Goal: Task Accomplishment & Management: Use online tool/utility

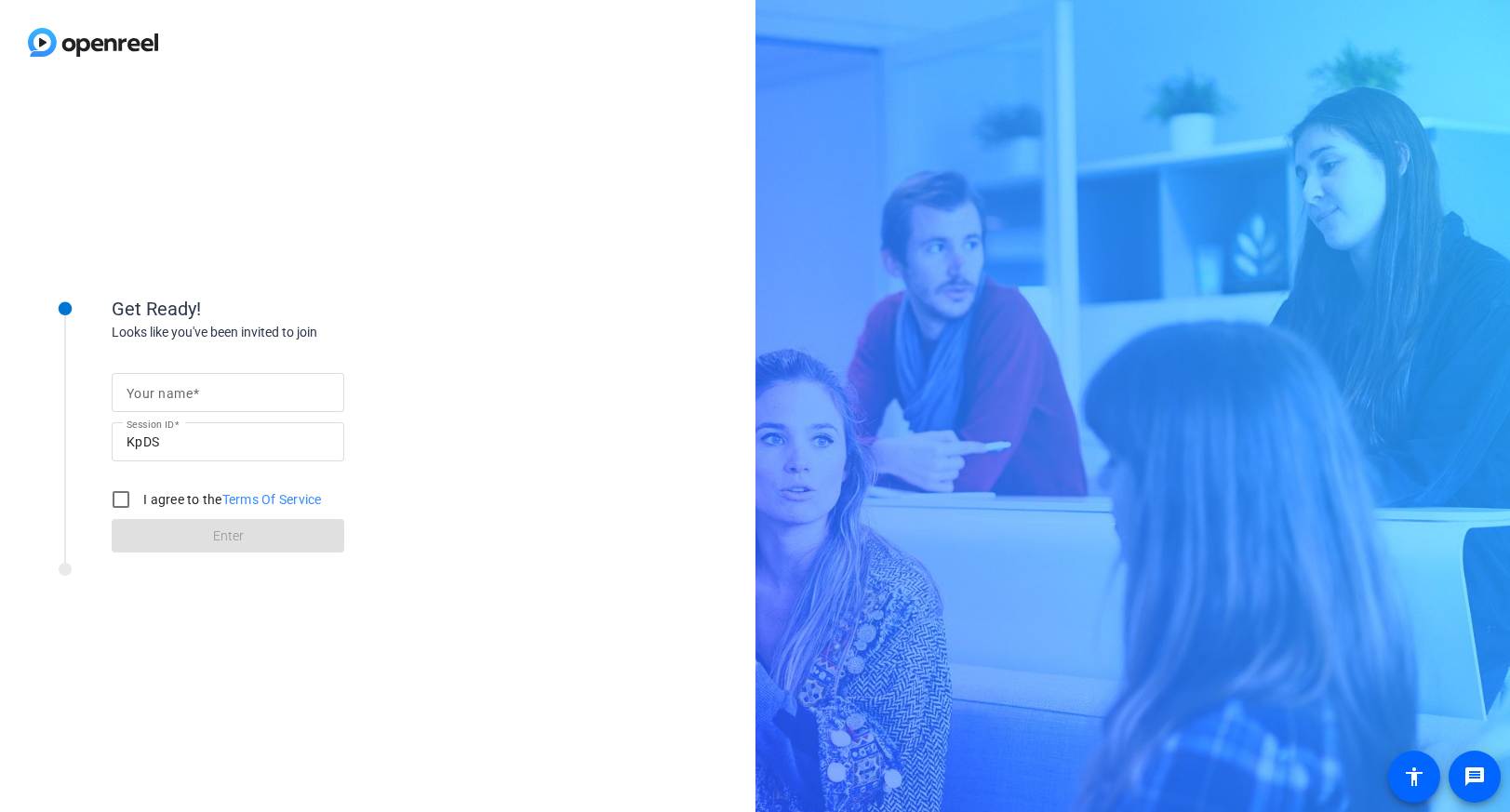
click at [196, 400] on span at bounding box center [195, 393] width 7 height 15
click at [196, 400] on input "Your name" at bounding box center [228, 392] width 203 height 23
type input "[PERSON_NAME]"
click at [115, 508] on input "I agree to the Terms Of Service" at bounding box center [121, 499] width 38 height 38
checkbox input "true"
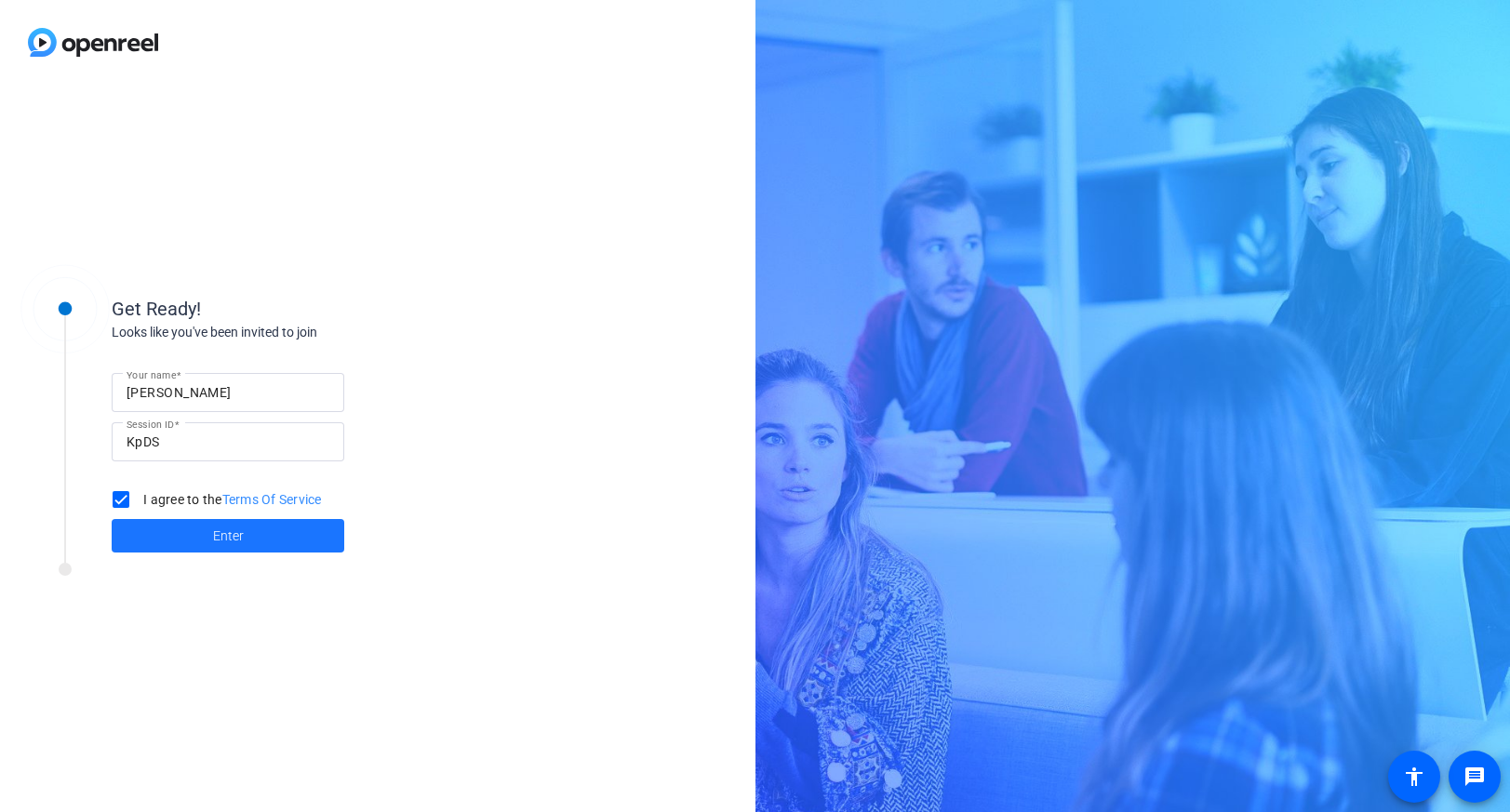
click at [193, 552] on span at bounding box center [228, 536] width 233 height 45
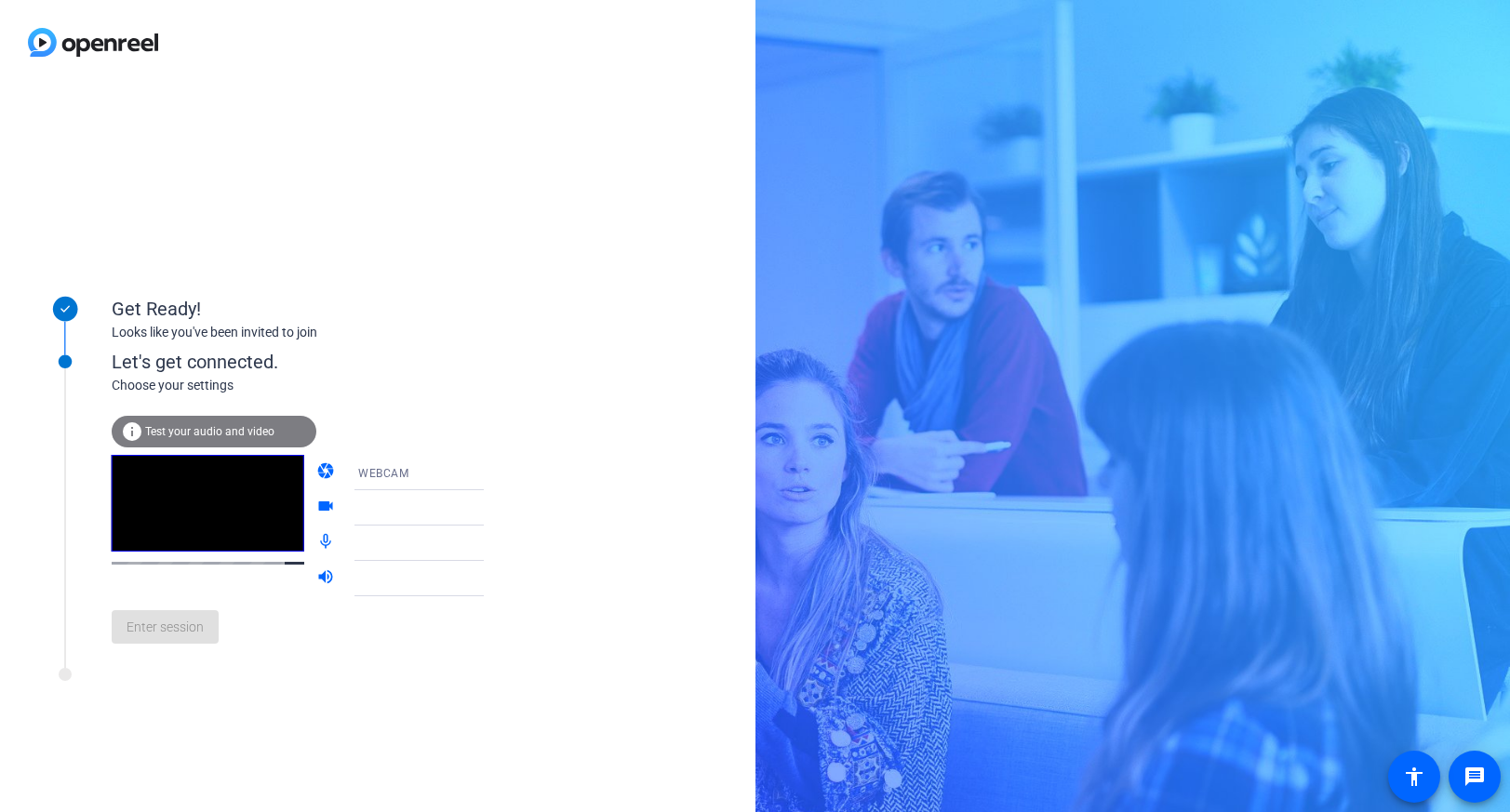
click at [377, 472] on span "WEBCAM" at bounding box center [382, 473] width 50 height 13
click at [372, 550] on span "DESKTOP" at bounding box center [358, 546] width 52 height 23
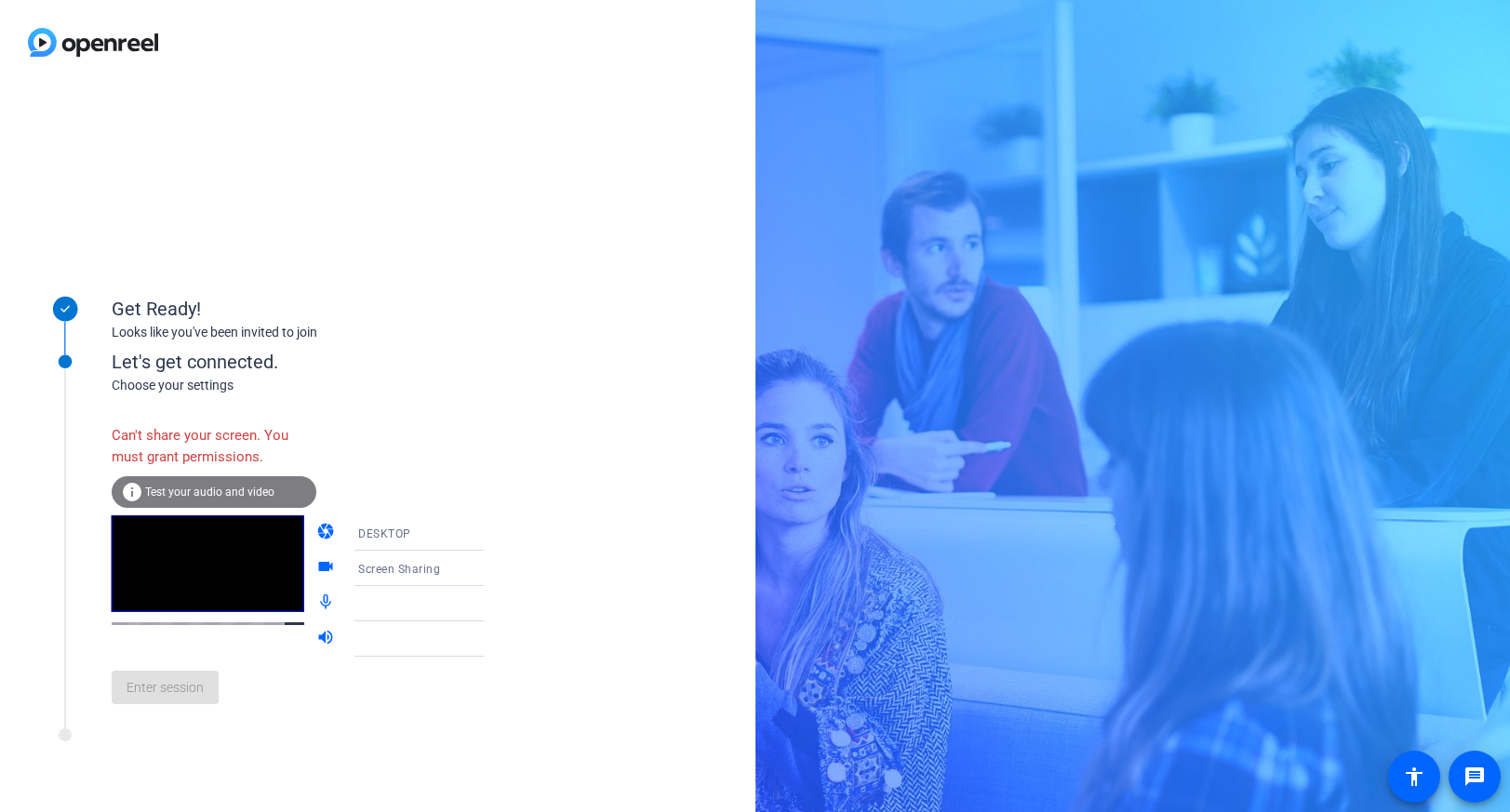
click at [393, 531] on div "DESKTOP" at bounding box center [427, 533] width 139 height 23
click at [368, 570] on span "WEBCAM" at bounding box center [357, 569] width 50 height 23
click at [186, 488] on span "Test your audio and video" at bounding box center [210, 492] width 130 height 13
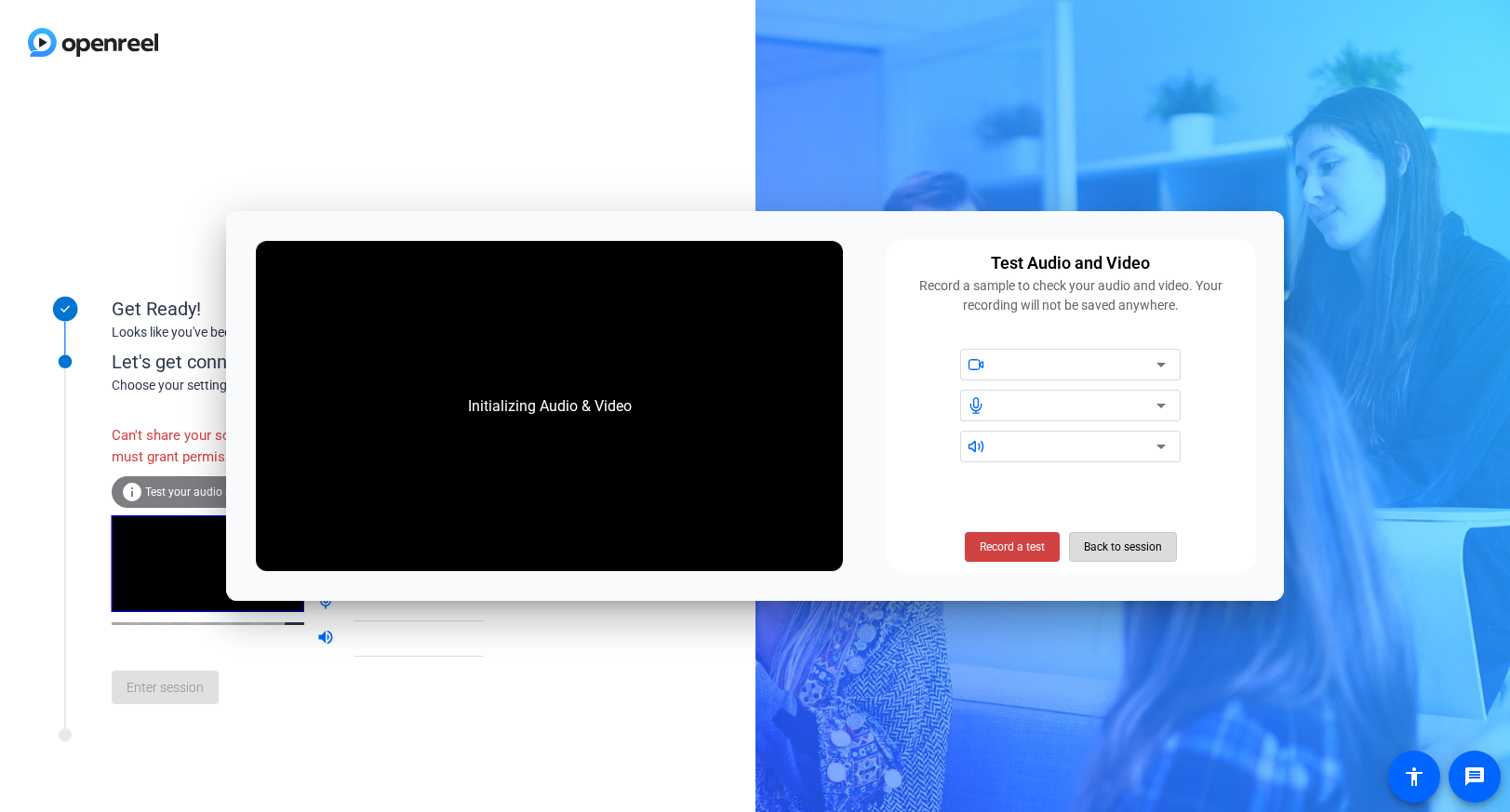
click at [1122, 547] on span "Back to session" at bounding box center [1122, 547] width 78 height 36
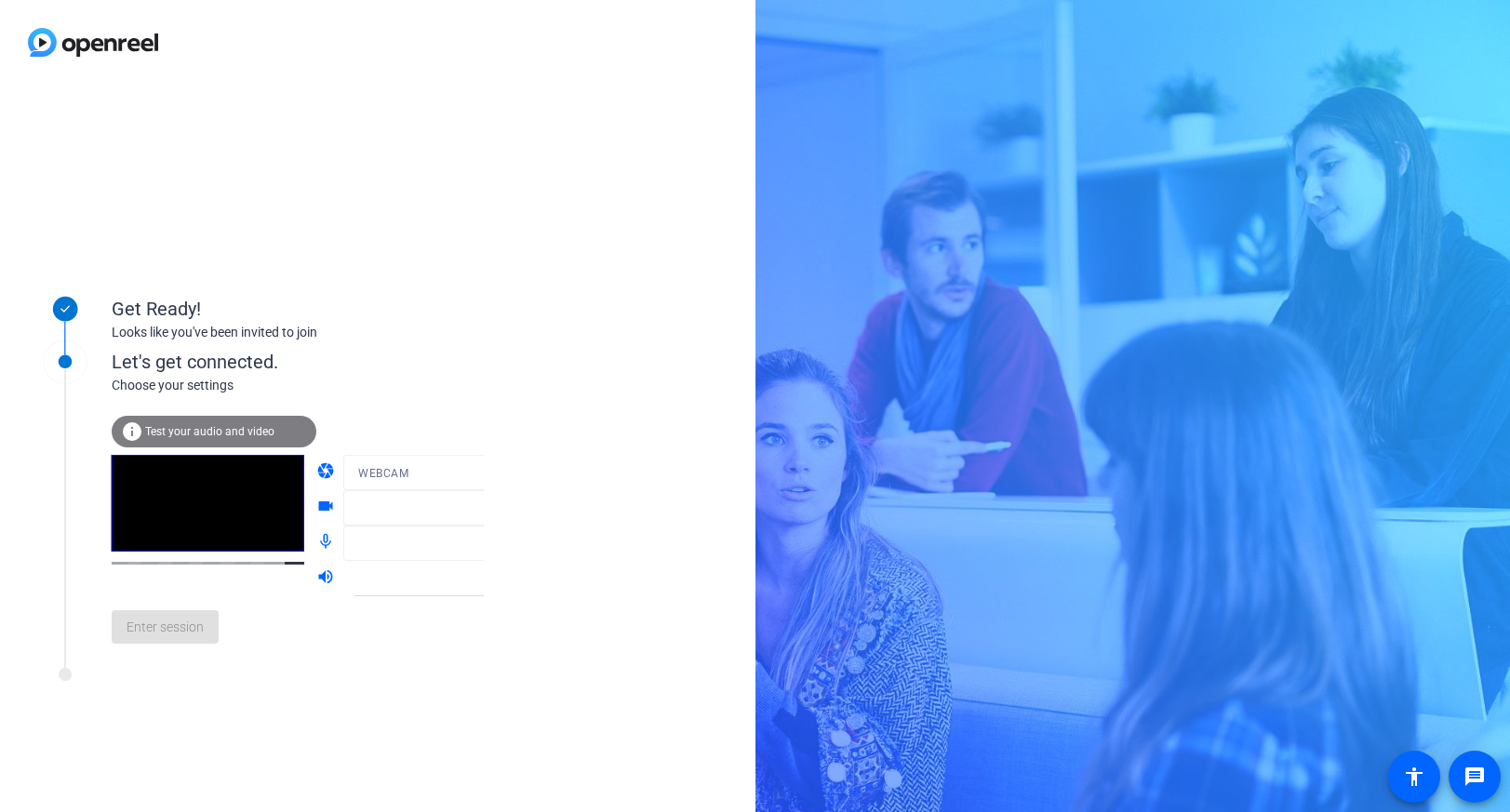
click at [162, 638] on div "Enter session" at bounding box center [316, 626] width 410 height 61
click at [388, 511] on div at bounding box center [432, 500] width 177 height 21
click at [478, 510] on div at bounding box center [432, 500] width 177 height 21
click at [456, 506] on div at bounding box center [432, 500] width 177 height 21
drag, startPoint x: 460, startPoint y: 508, endPoint x: 446, endPoint y: 518, distance: 17.2
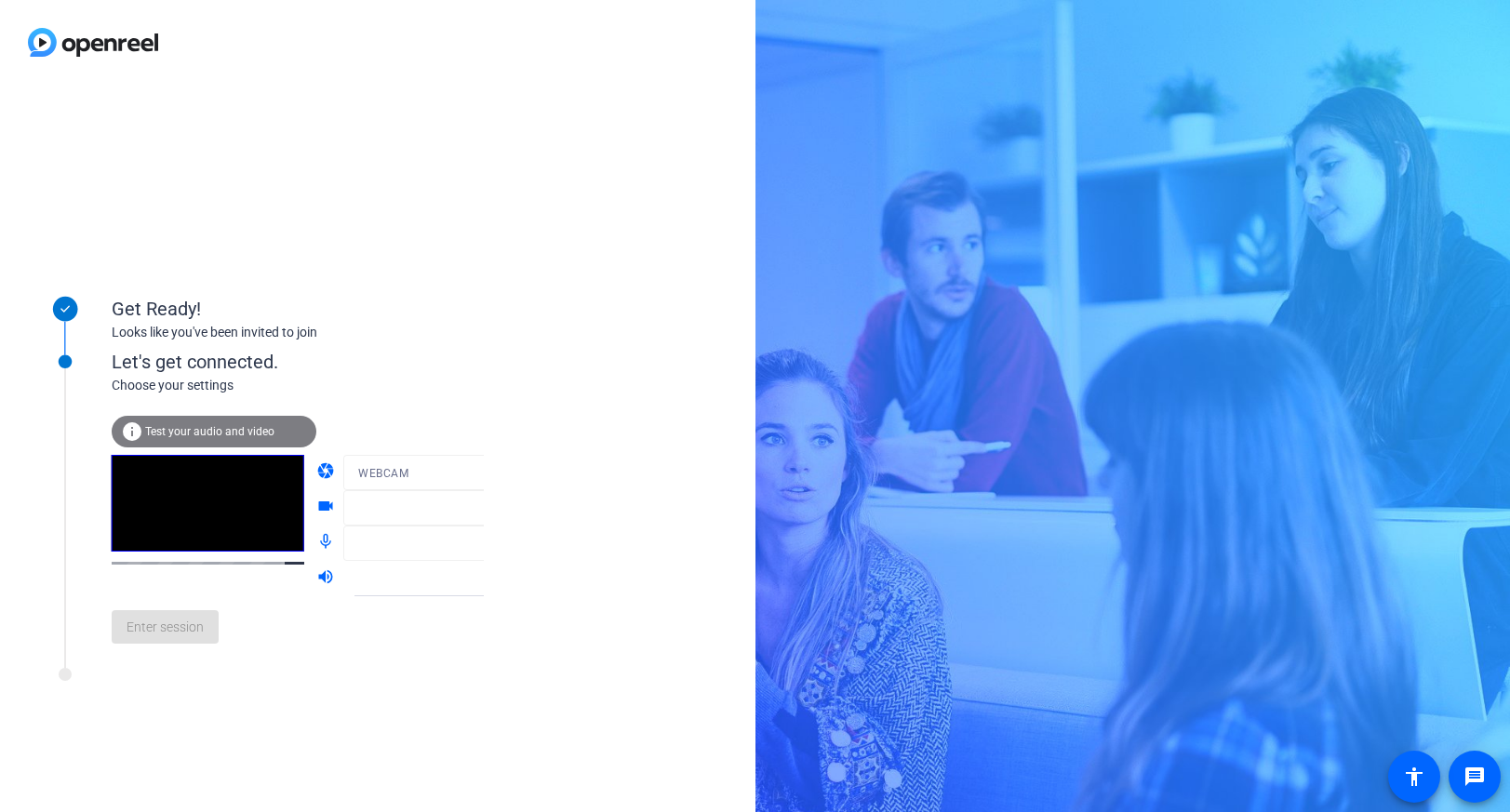
click at [461, 508] on div at bounding box center [432, 500] width 177 height 21
click at [410, 544] on div at bounding box center [432, 536] width 177 height 21
click at [421, 452] on div "info Test your audio and video camera WEBCAM videocam mic_none volume_up Enter …" at bounding box center [316, 537] width 410 height 242
click at [405, 475] on mat-form-field "WEBCAM" at bounding box center [432, 472] width 177 height 36
click at [360, 464] on mat-form-field "WEBCAM" at bounding box center [432, 472] width 177 height 36
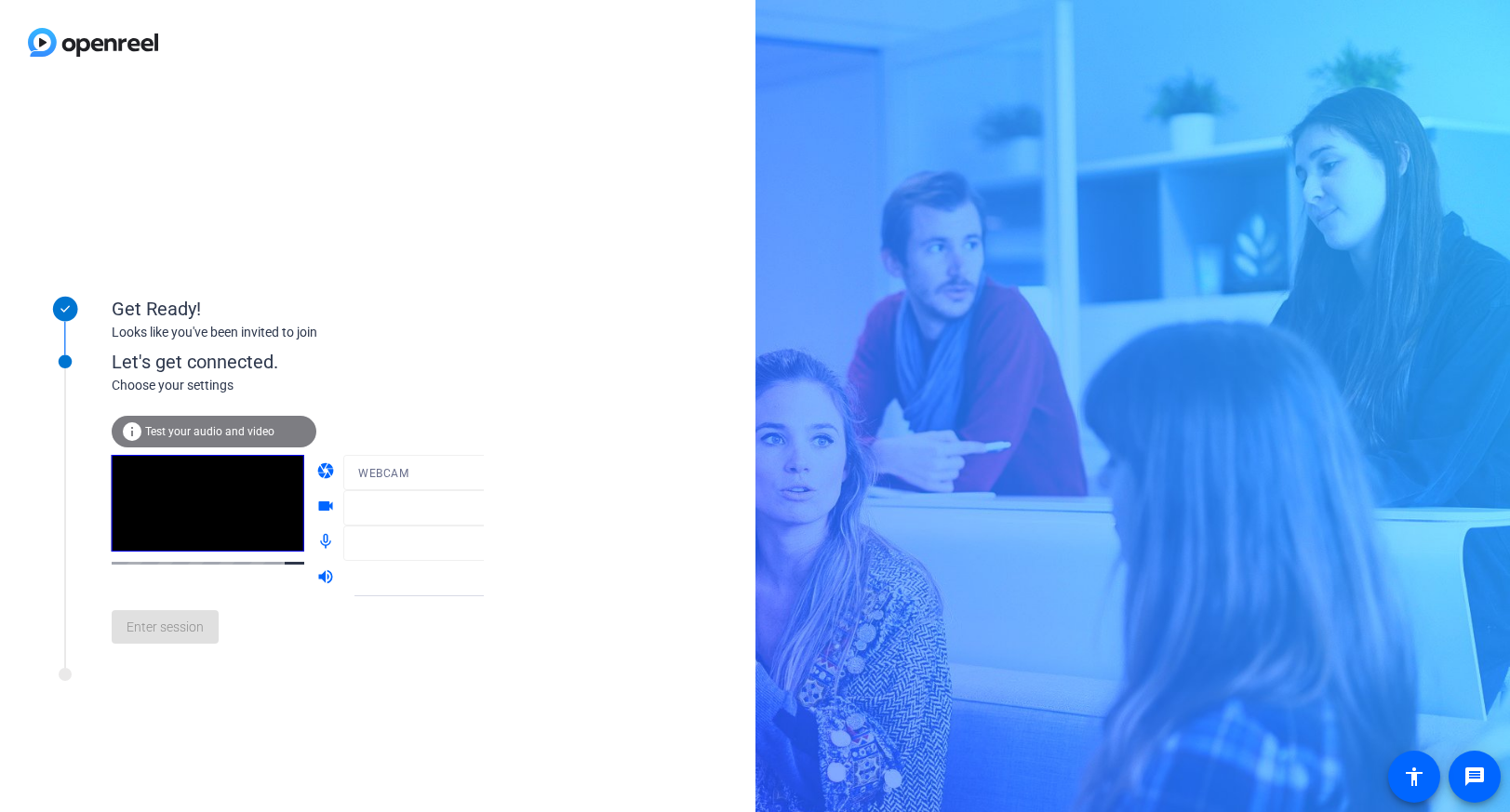
click at [232, 371] on div "Let's get connected." at bounding box center [316, 361] width 410 height 28
click at [172, 623] on span "Enter session" at bounding box center [165, 627] width 77 height 20
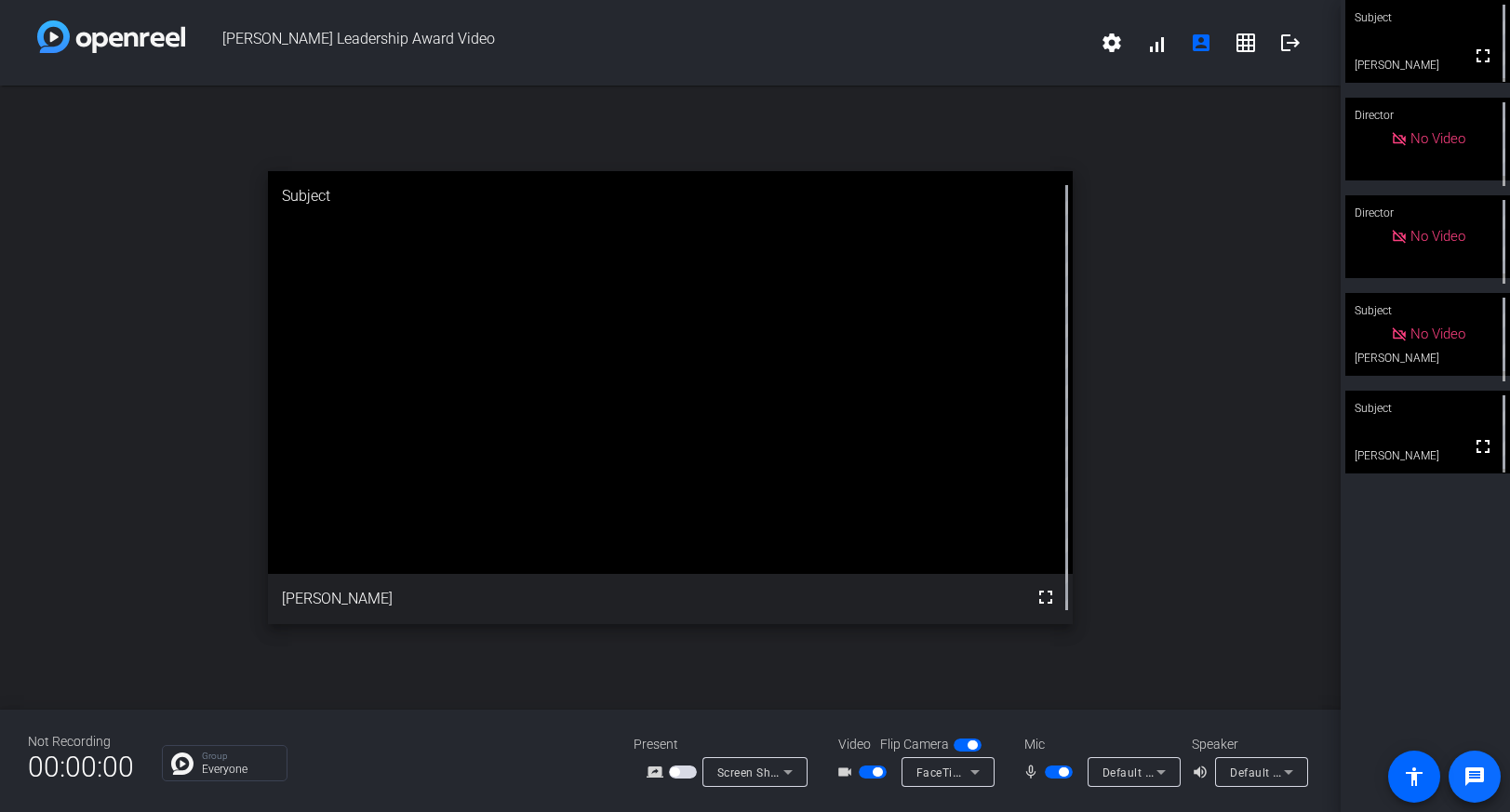
click at [1471, 775] on mat-icon "message" at bounding box center [1474, 776] width 23 height 23
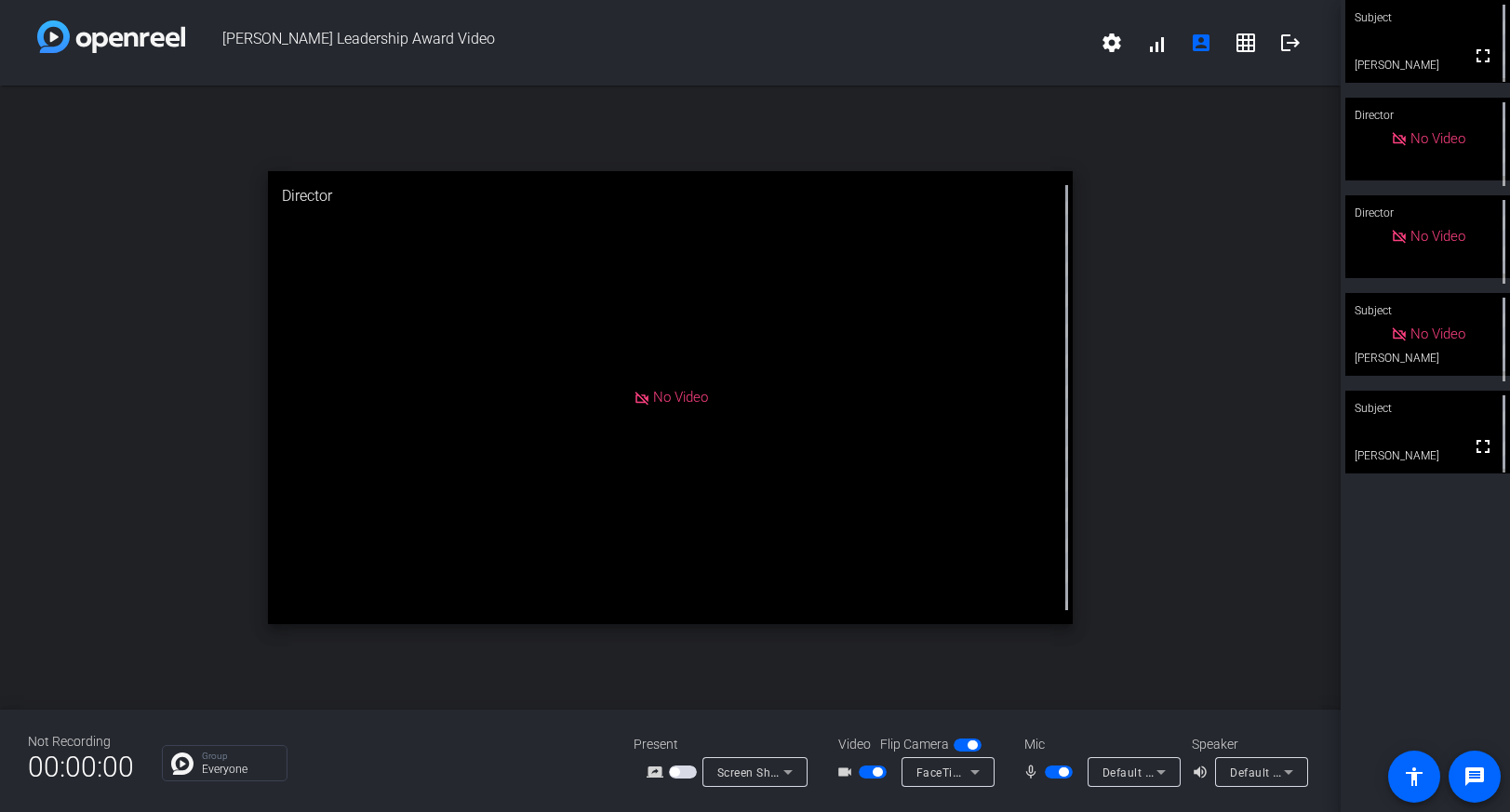
click at [877, 773] on span "button" at bounding box center [877, 772] width 9 height 9
click at [1066, 774] on span "button" at bounding box center [1063, 772] width 9 height 9
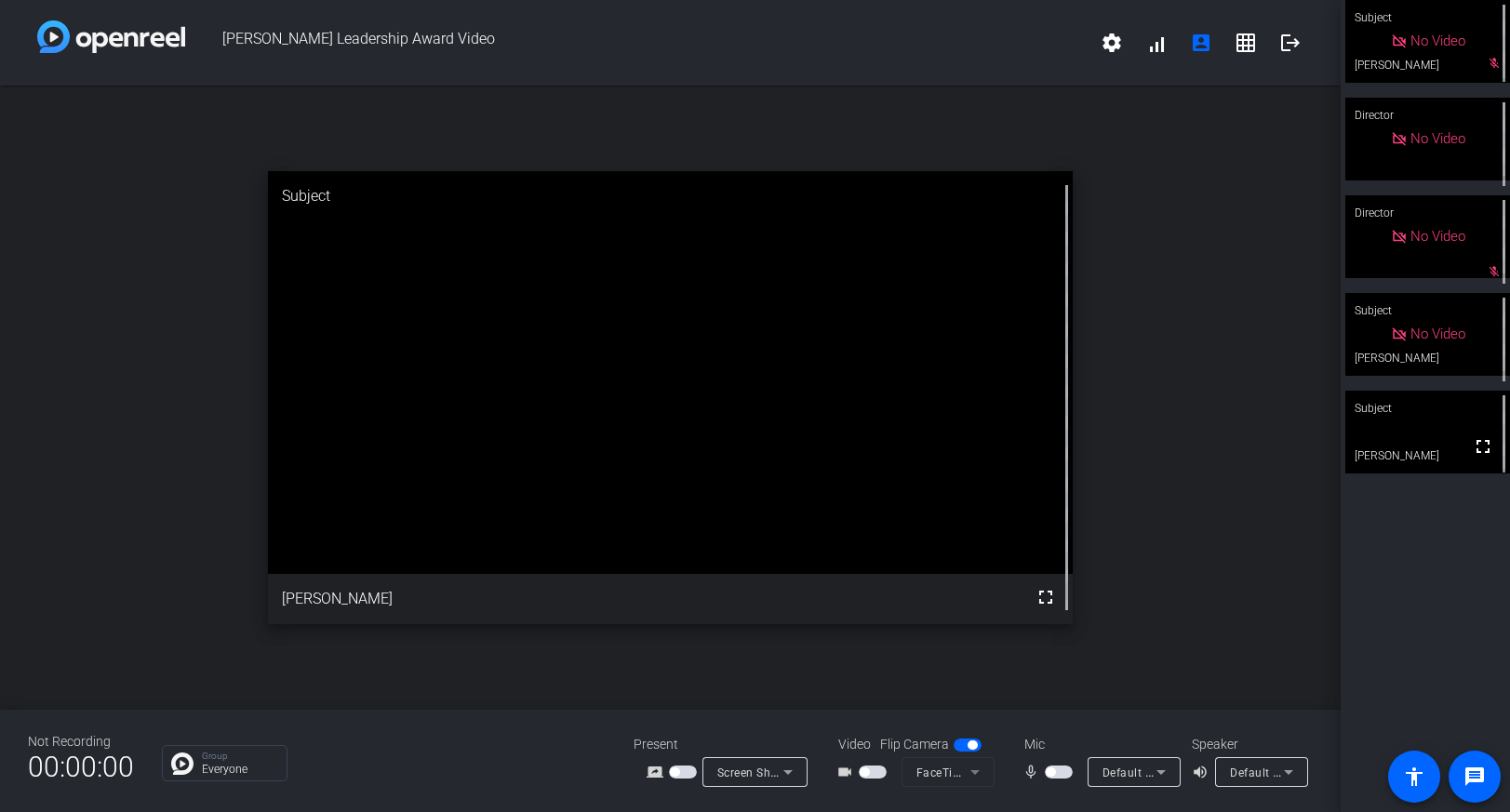
click at [1050, 773] on span "button" at bounding box center [1050, 772] width 9 height 9
click at [1063, 772] on span "button" at bounding box center [1063, 772] width 9 height 9
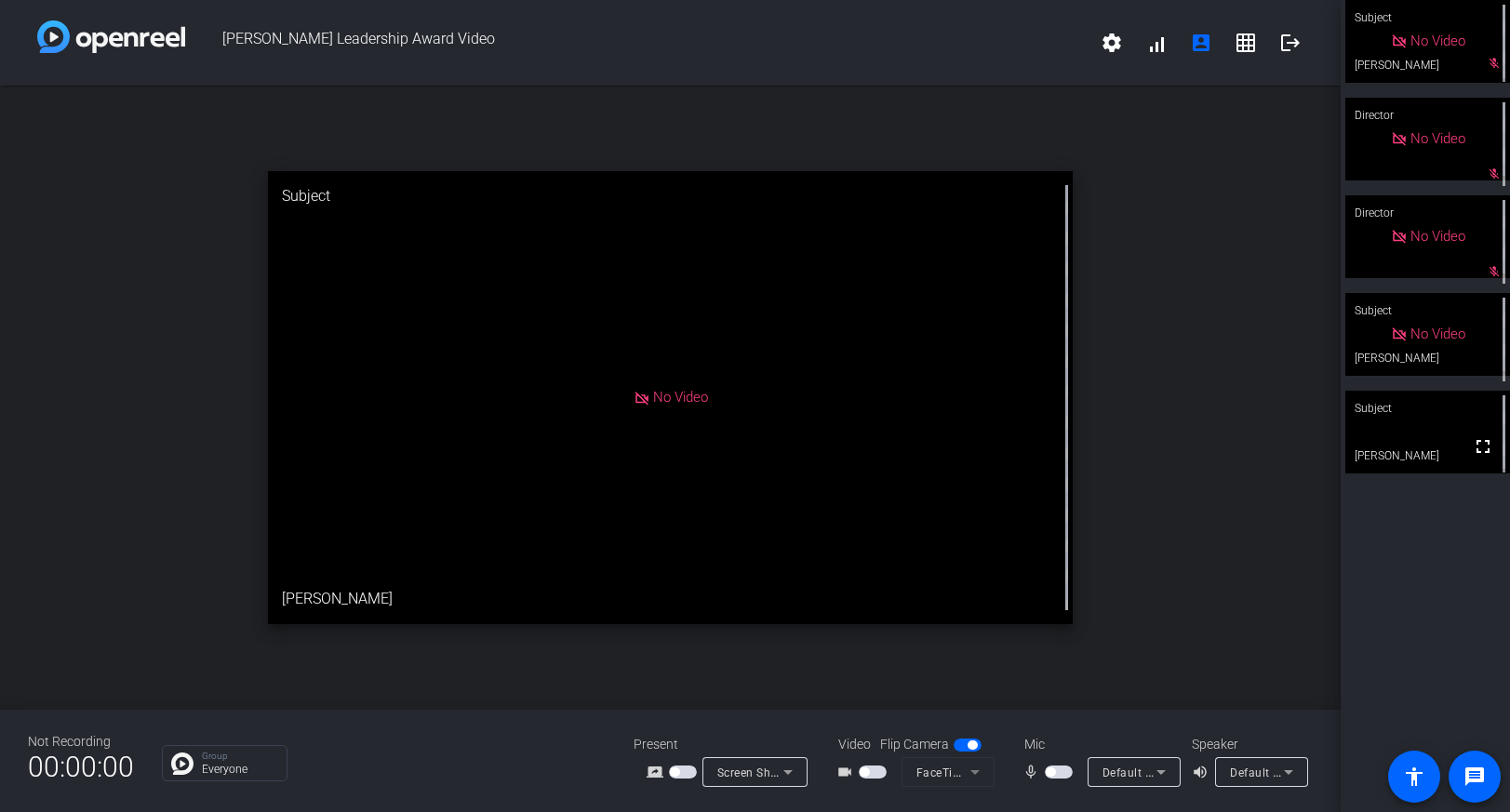
click at [1055, 773] on span "button" at bounding box center [1058, 772] width 28 height 13
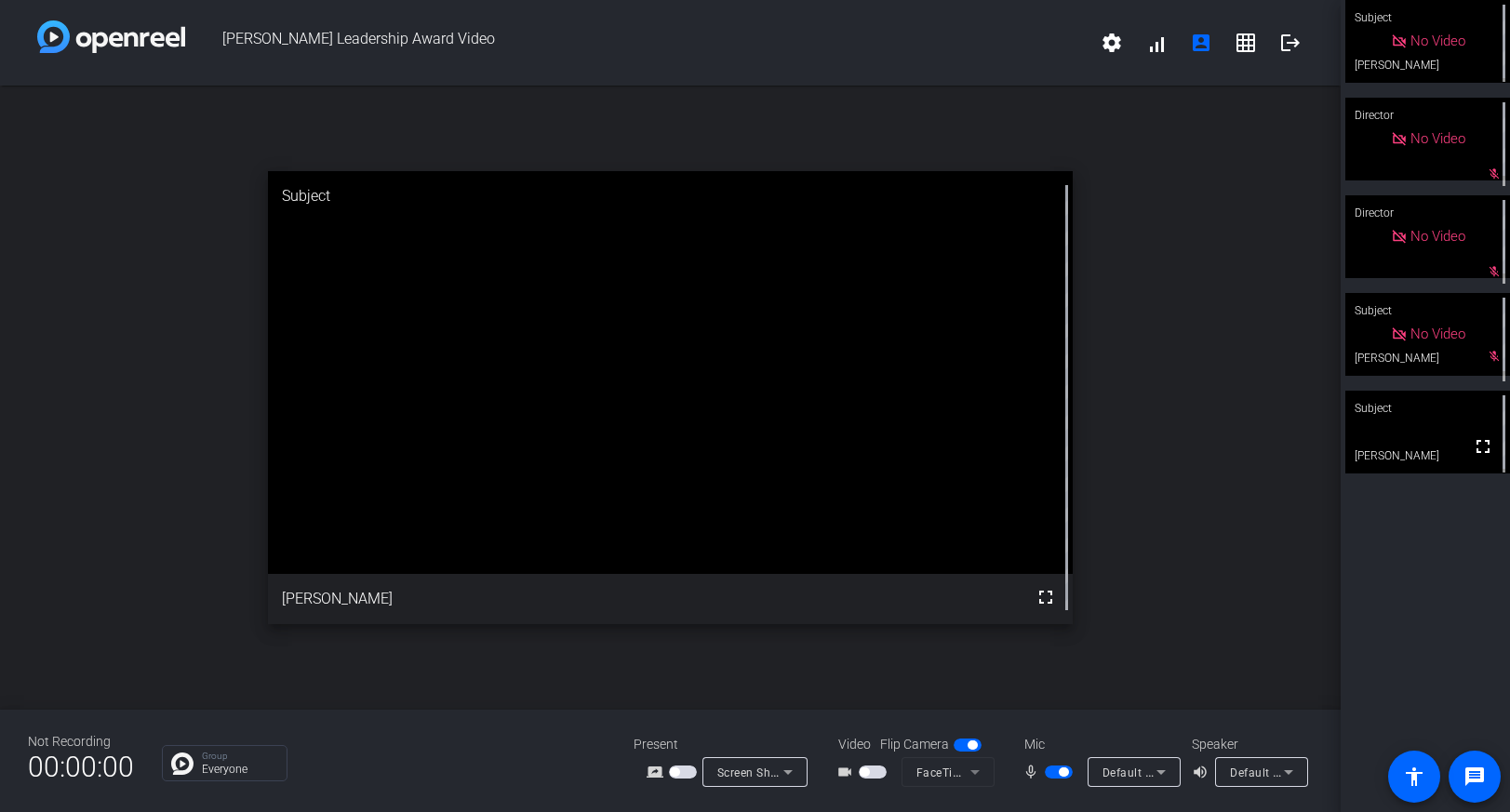
click at [1063, 773] on span "button" at bounding box center [1063, 772] width 9 height 9
click at [1049, 771] on span "button" at bounding box center [1050, 772] width 9 height 9
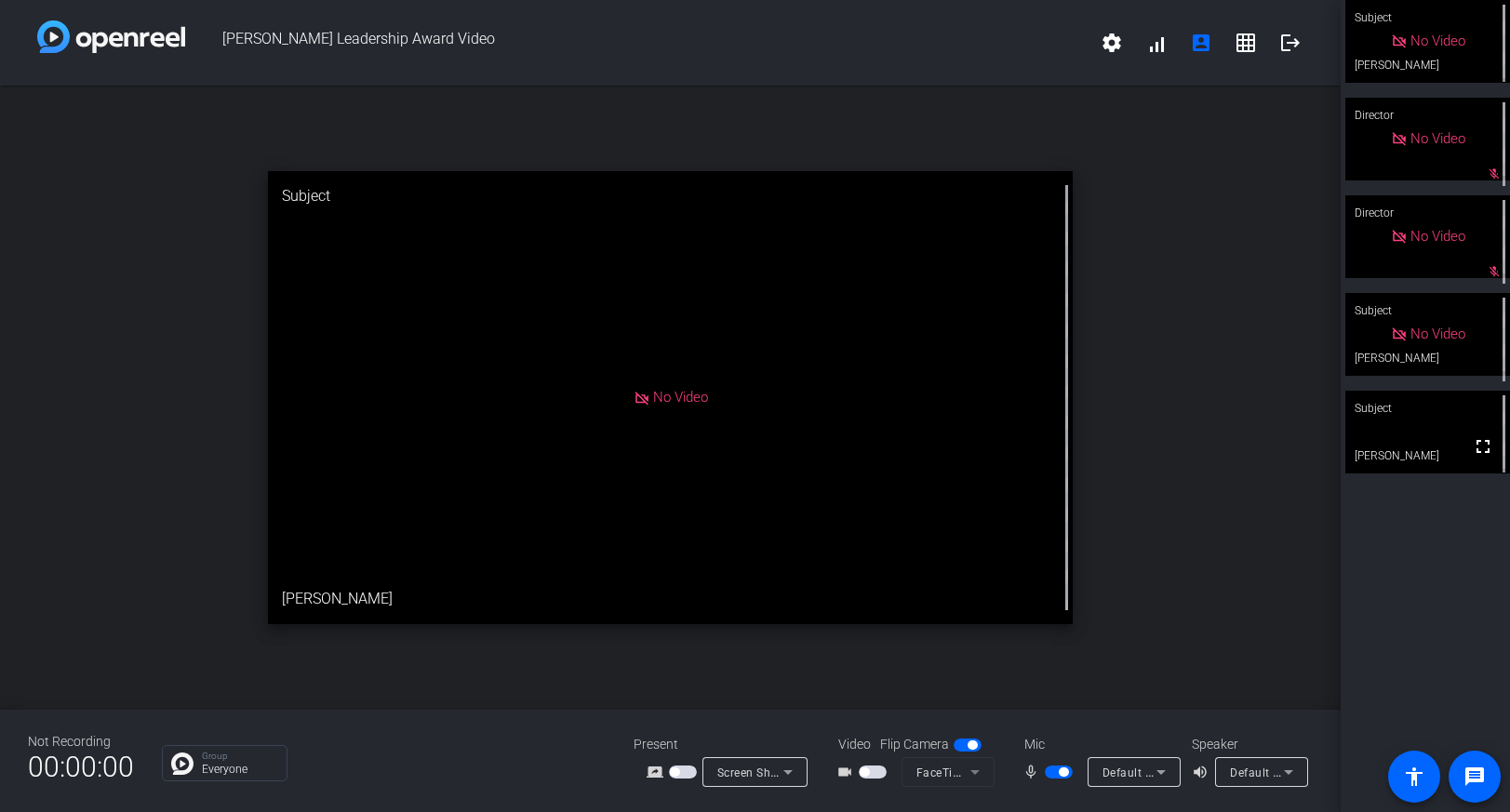
click at [1066, 774] on span "button" at bounding box center [1063, 772] width 9 height 9
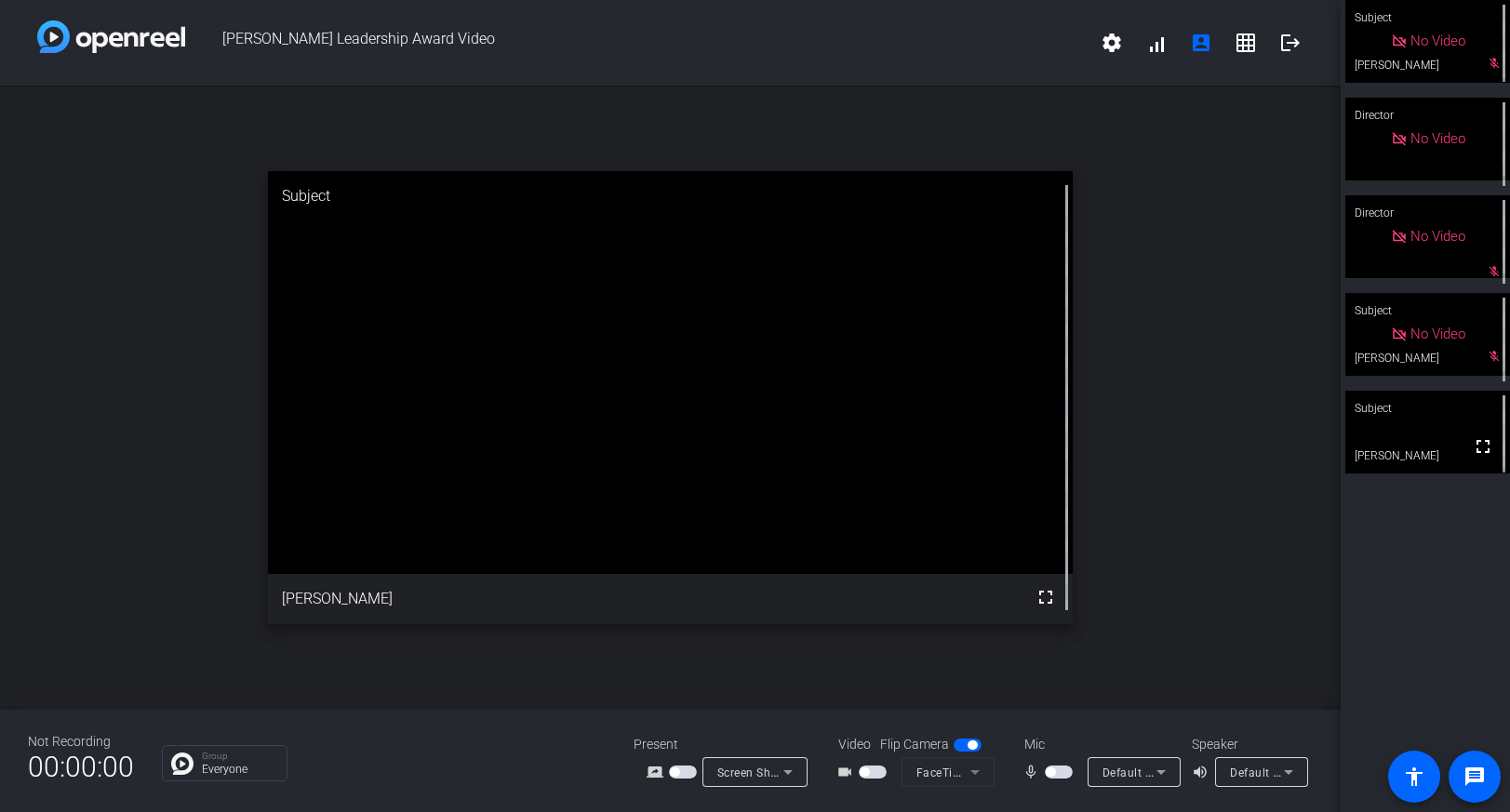
click at [1050, 772] on span "button" at bounding box center [1050, 772] width 9 height 9
click at [1067, 773] on span "button" at bounding box center [1063, 772] width 9 height 9
click at [1052, 767] on span "button" at bounding box center [1050, 772] width 9 height 9
click at [1065, 773] on span "button" at bounding box center [1063, 772] width 9 height 9
click at [1048, 772] on span "button" at bounding box center [1050, 772] width 9 height 9
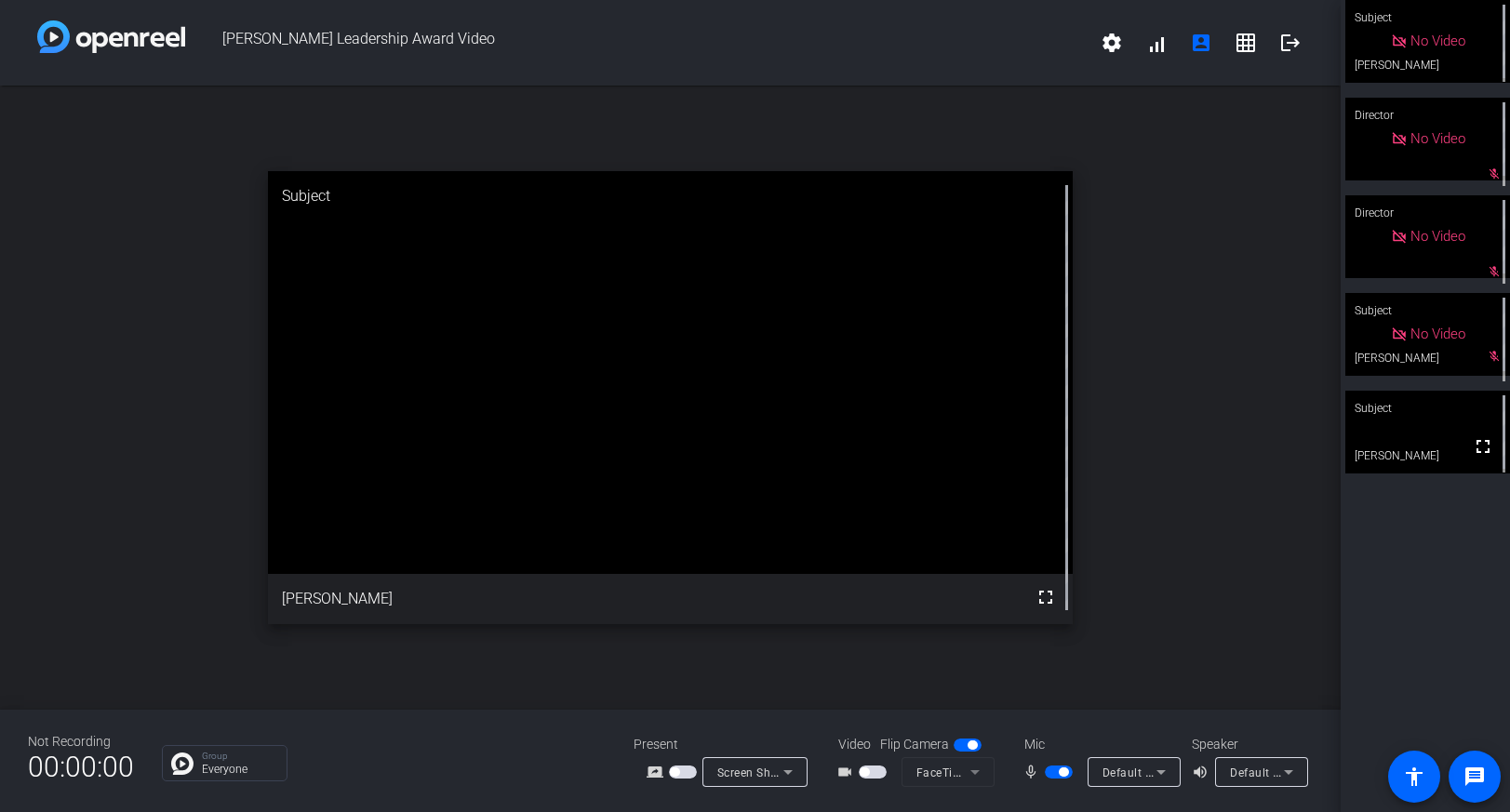
click at [1065, 774] on span "button" at bounding box center [1063, 772] width 9 height 9
click at [1050, 773] on span "button" at bounding box center [1050, 772] width 9 height 9
click at [866, 772] on span "button" at bounding box center [864, 772] width 9 height 9
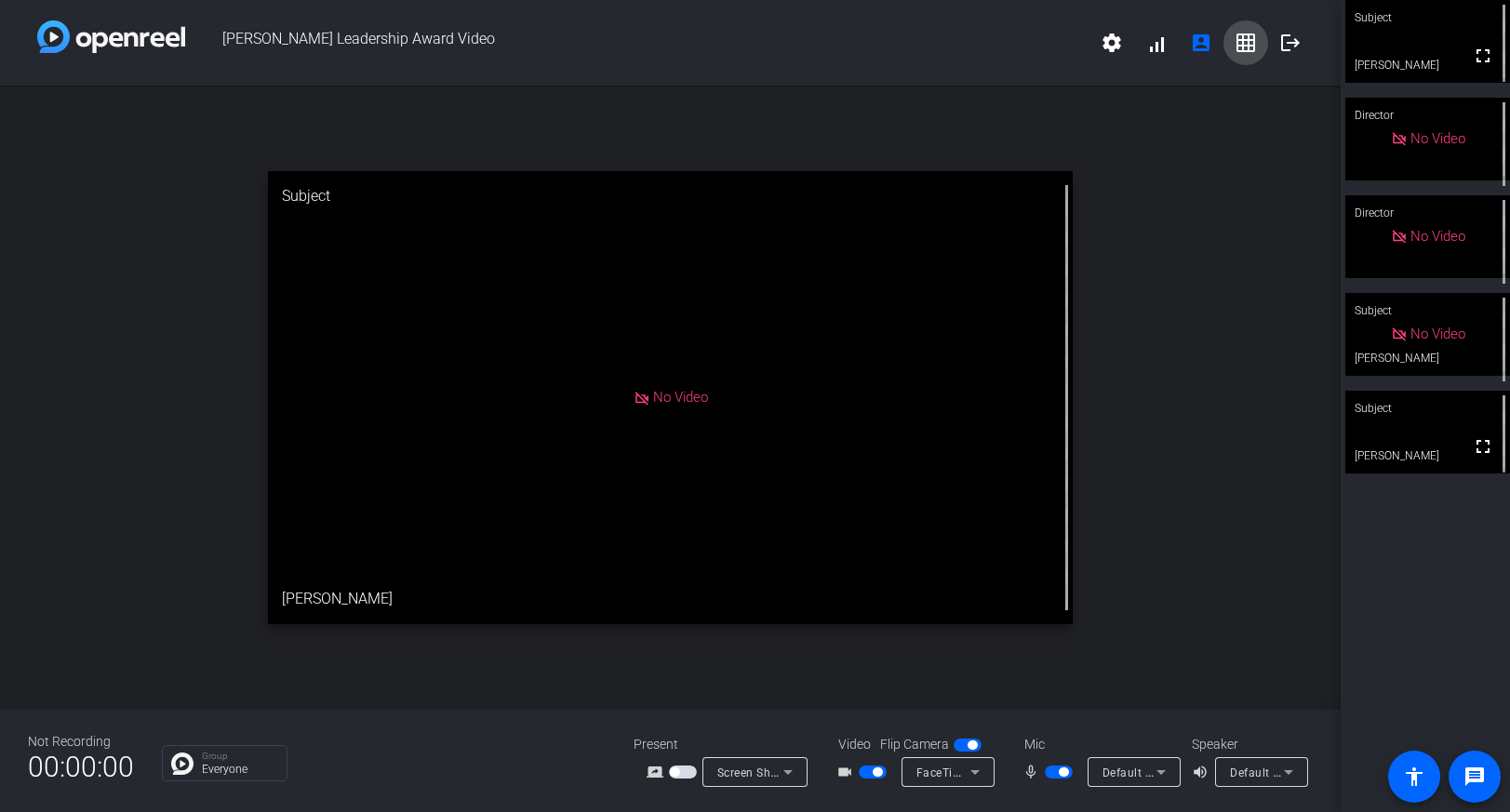
click at [1242, 47] on mat-icon "grid_on" at bounding box center [1246, 43] width 23 height 23
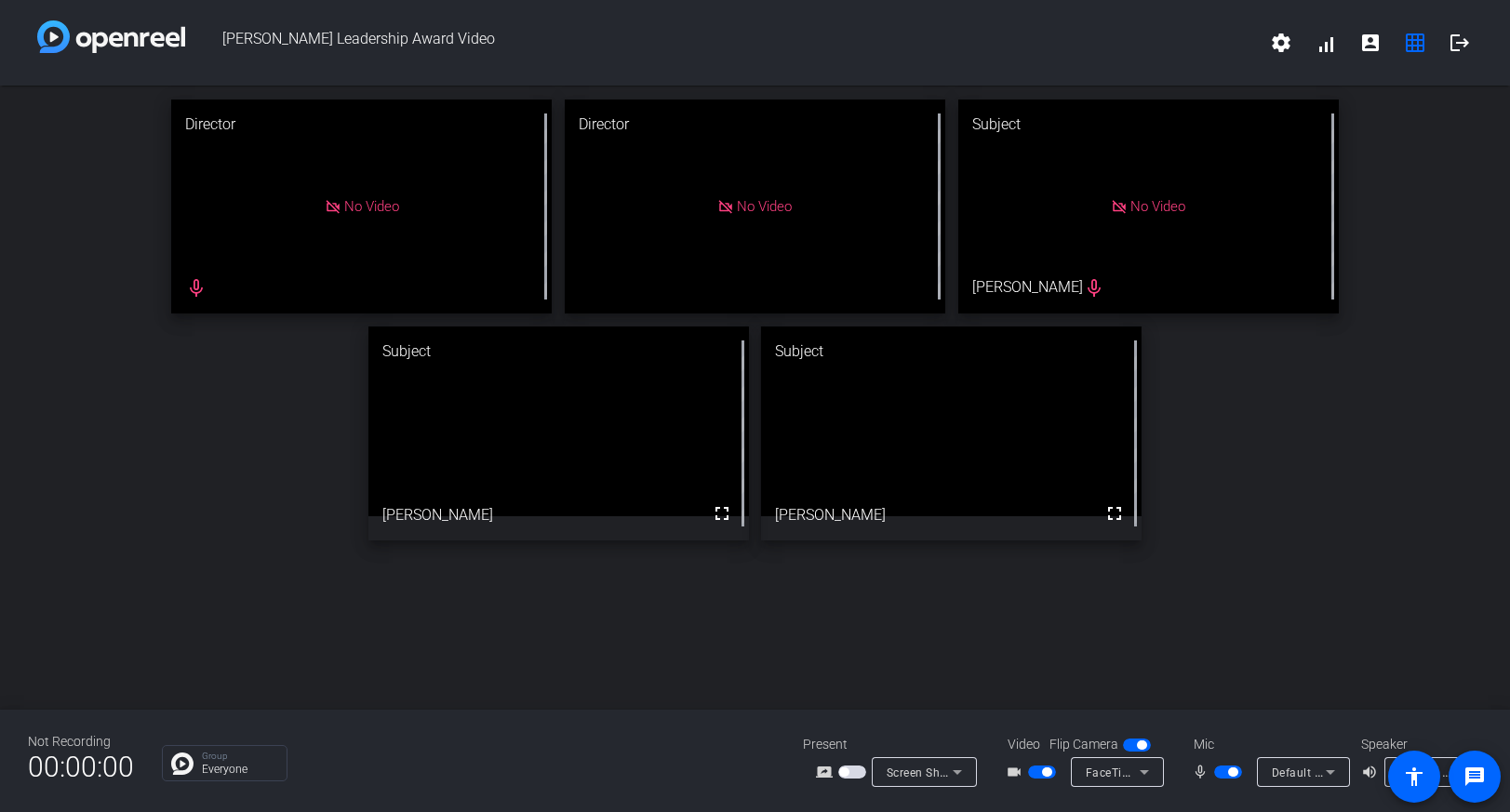
drag, startPoint x: 1304, startPoint y: 682, endPoint x: 1175, endPoint y: 634, distance: 137.6
click at [1234, 774] on span "button" at bounding box center [1233, 772] width 9 height 9
click at [1224, 773] on span "button" at bounding box center [1220, 772] width 9 height 9
click at [1234, 772] on span "button" at bounding box center [1233, 772] width 9 height 9
click at [1223, 773] on span "button" at bounding box center [1220, 772] width 9 height 9
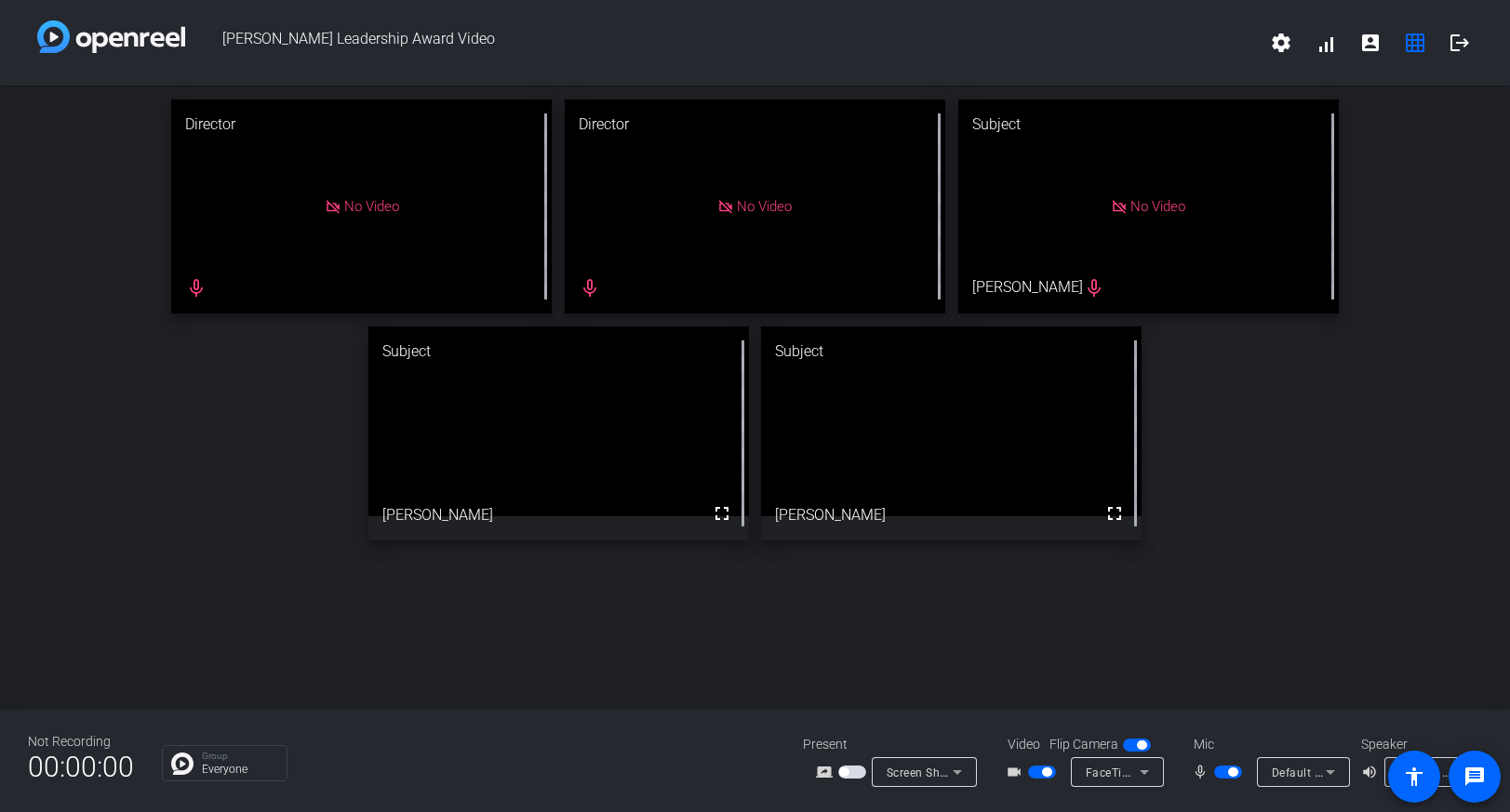
click at [1235, 774] on span "button" at bounding box center [1233, 772] width 9 height 9
click at [1223, 774] on span "button" at bounding box center [1220, 772] width 9 height 9
click at [1232, 773] on span "button" at bounding box center [1233, 772] width 9 height 9
click at [1222, 774] on span "button" at bounding box center [1220, 772] width 9 height 9
click at [1233, 774] on span "button" at bounding box center [1233, 772] width 9 height 9
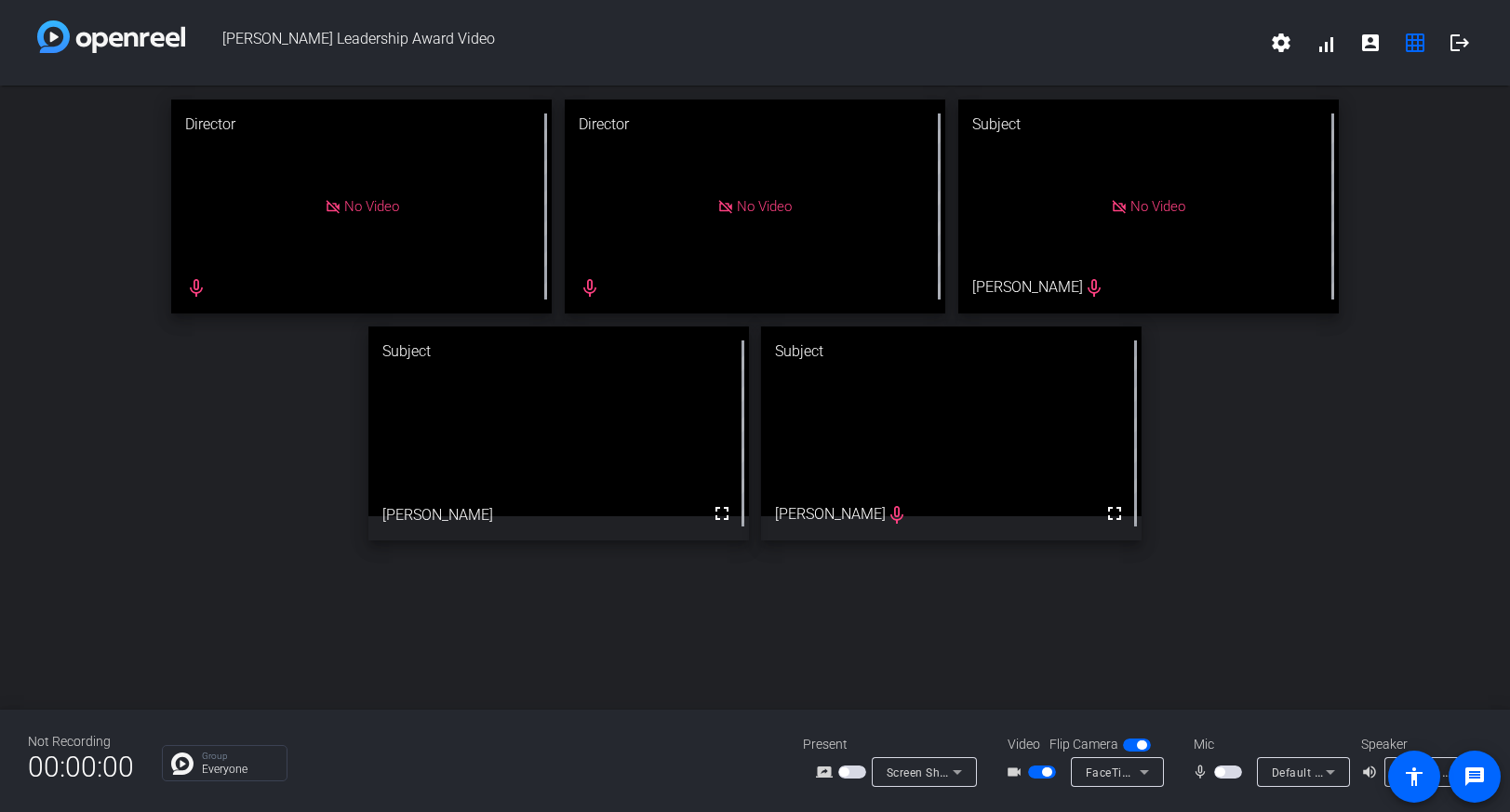
click at [1221, 772] on span "button" at bounding box center [1220, 772] width 9 height 9
click at [1234, 772] on span "button" at bounding box center [1233, 772] width 9 height 9
click at [1222, 774] on span "button" at bounding box center [1220, 772] width 9 height 9
click at [1233, 774] on span "button" at bounding box center [1233, 772] width 9 height 9
click at [1222, 770] on span "button" at bounding box center [1220, 772] width 9 height 9
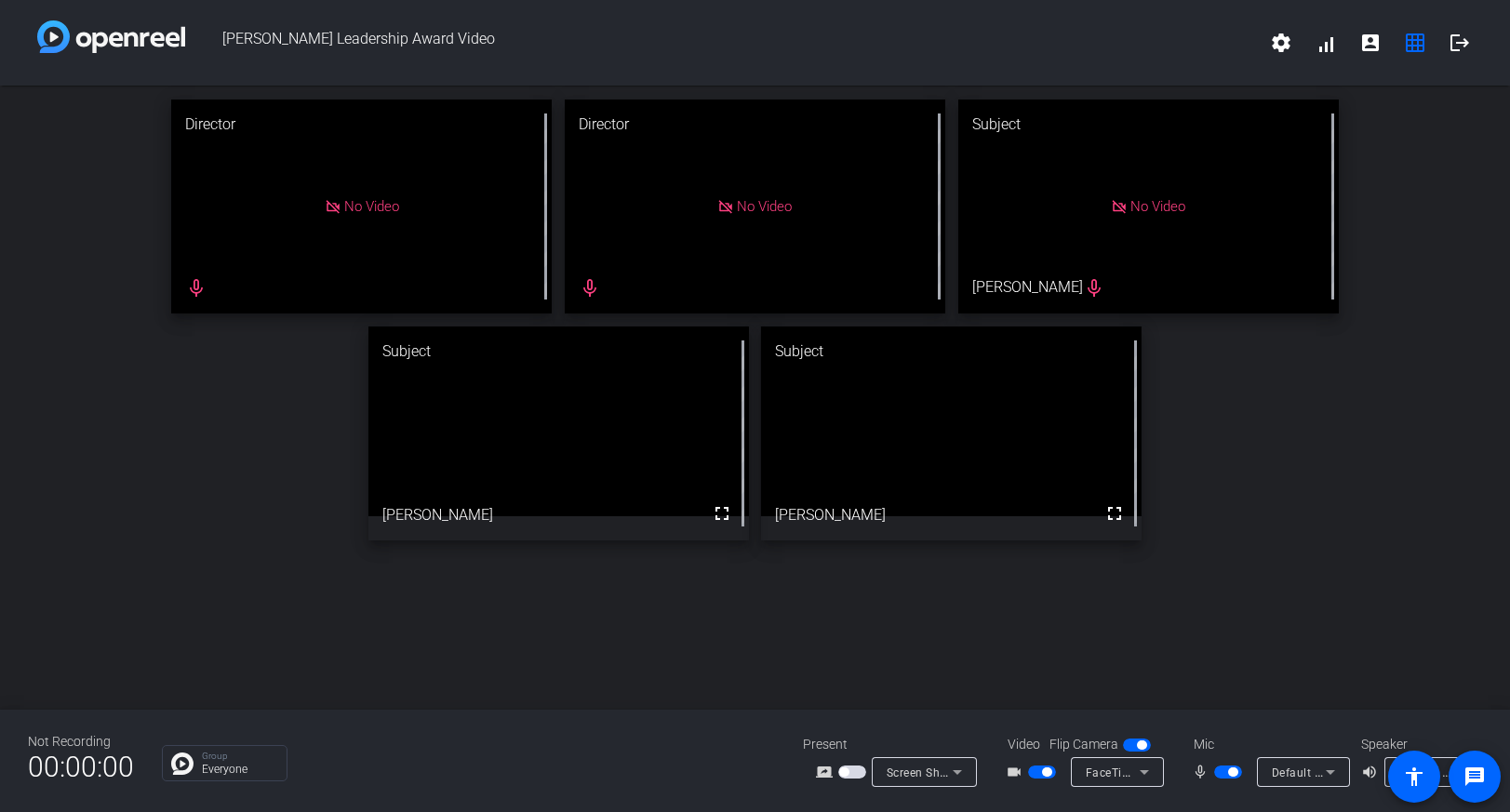
click at [1236, 770] on span "button" at bounding box center [1233, 772] width 9 height 9
click at [1222, 771] on span "button" at bounding box center [1220, 772] width 9 height 9
click at [1233, 773] on span "button" at bounding box center [1233, 772] width 9 height 9
drag, startPoint x: 1222, startPoint y: 772, endPoint x: 1267, endPoint y: 478, distance: 297.4
click at [1221, 772] on span "button" at bounding box center [1220, 772] width 9 height 9
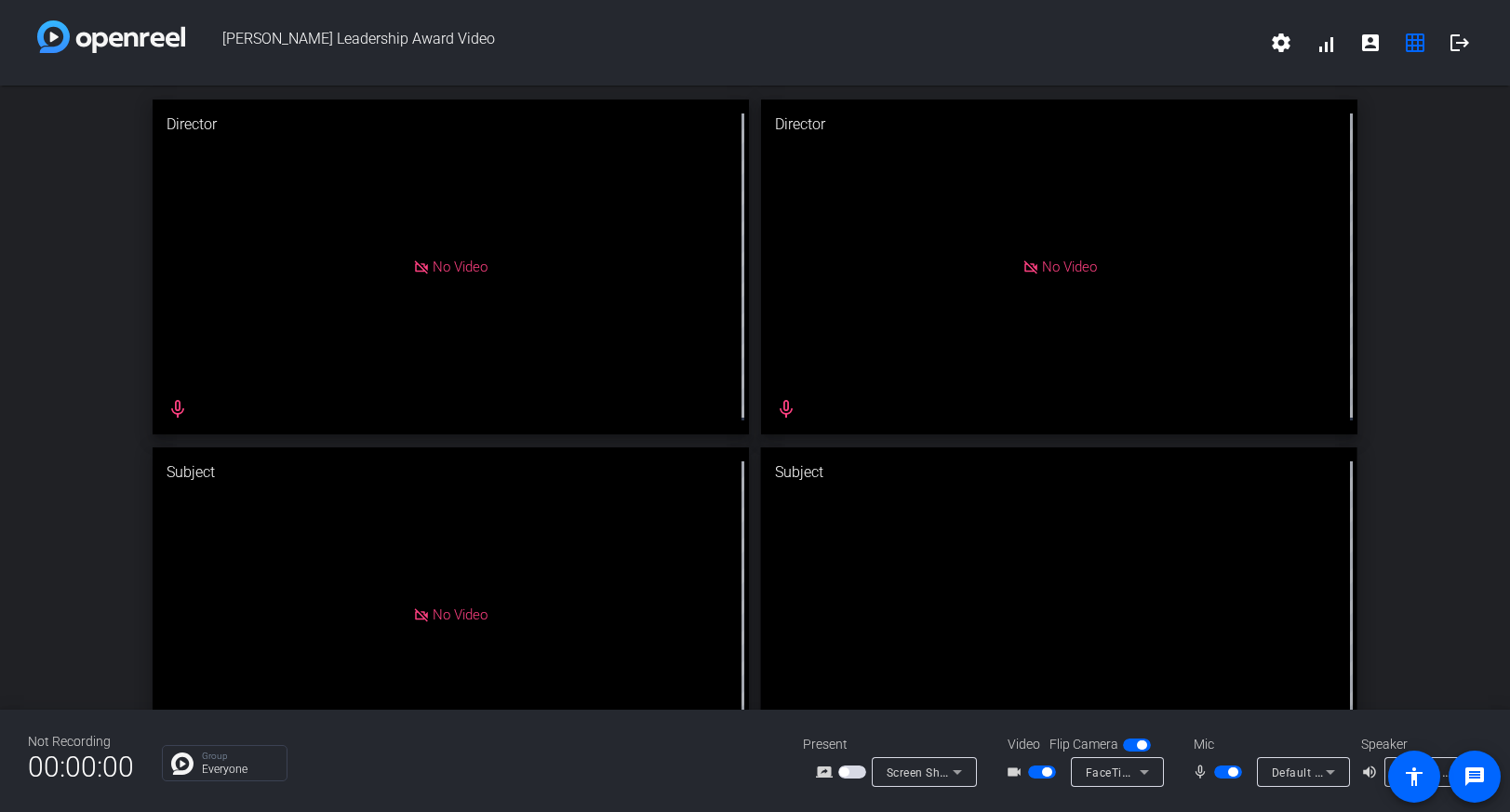
click at [1235, 774] on span "button" at bounding box center [1233, 772] width 9 height 9
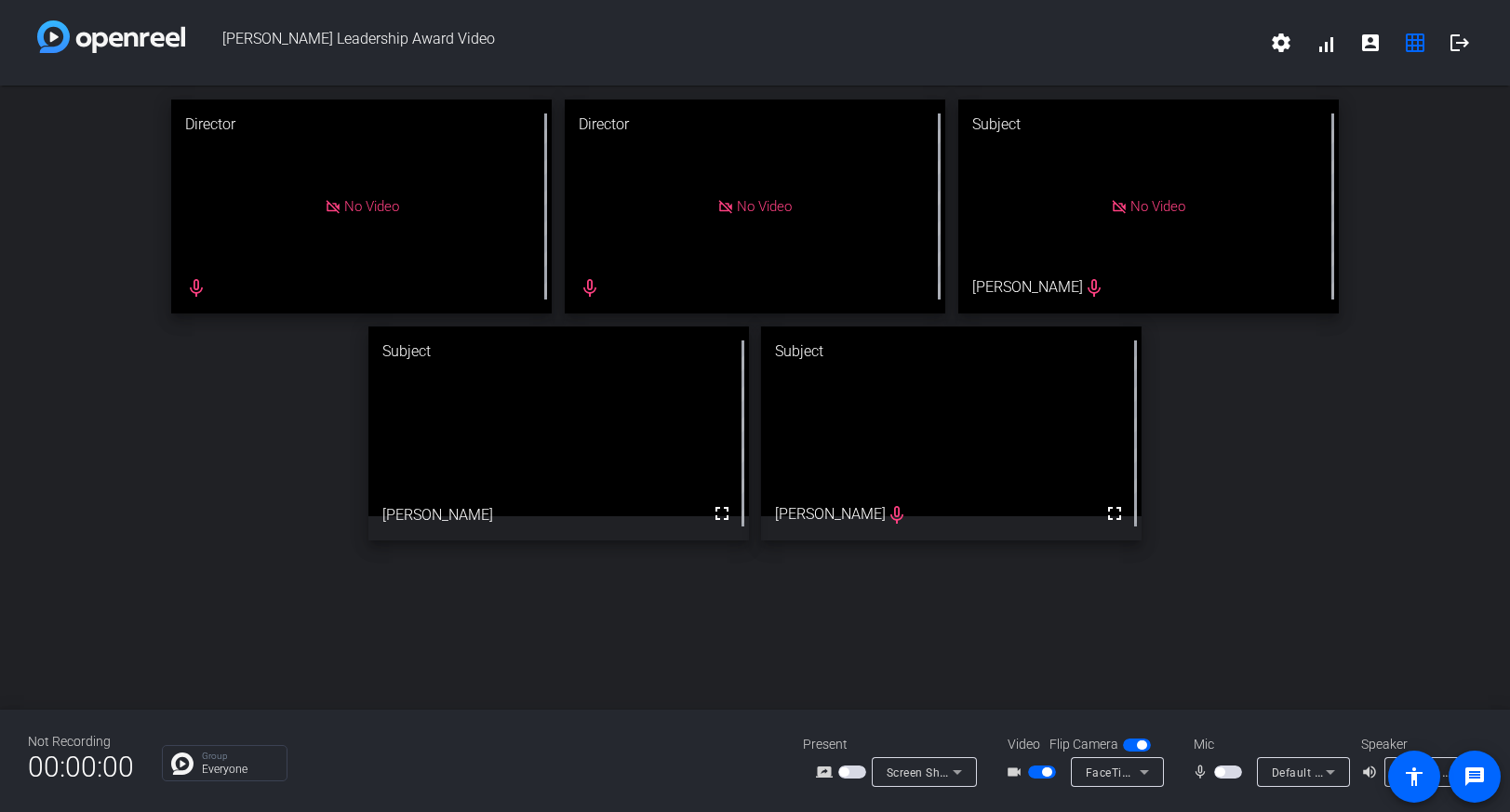
drag, startPoint x: 1219, startPoint y: 775, endPoint x: 1253, endPoint y: 471, distance: 305.9
click at [1219, 775] on span "button" at bounding box center [1220, 772] width 9 height 9
click at [1234, 774] on span "button" at bounding box center [1233, 772] width 9 height 9
click at [1221, 773] on span "button" at bounding box center [1220, 772] width 9 height 9
drag, startPoint x: 1234, startPoint y: 774, endPoint x: 1262, endPoint y: 585, distance: 191.1
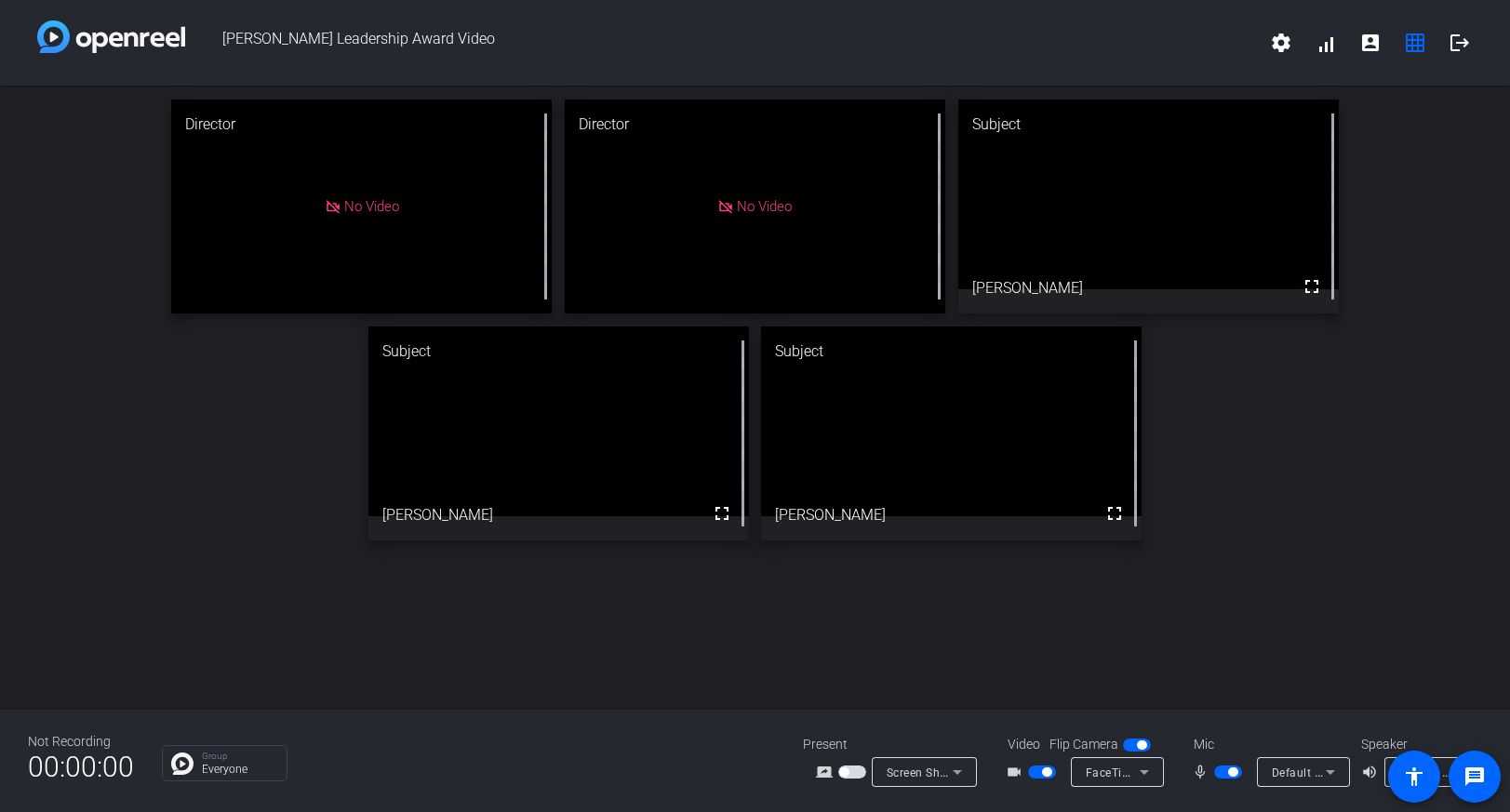
click at [1234, 774] on span "button" at bounding box center [1233, 772] width 9 height 9
click at [1223, 772] on span "button" at bounding box center [1220, 772] width 9 height 9
click at [1235, 774] on span "button" at bounding box center [1233, 772] width 9 height 9
click at [1222, 771] on span "button" at bounding box center [1220, 772] width 9 height 9
drag, startPoint x: 1222, startPoint y: 771, endPoint x: 1269, endPoint y: 632, distance: 146.7
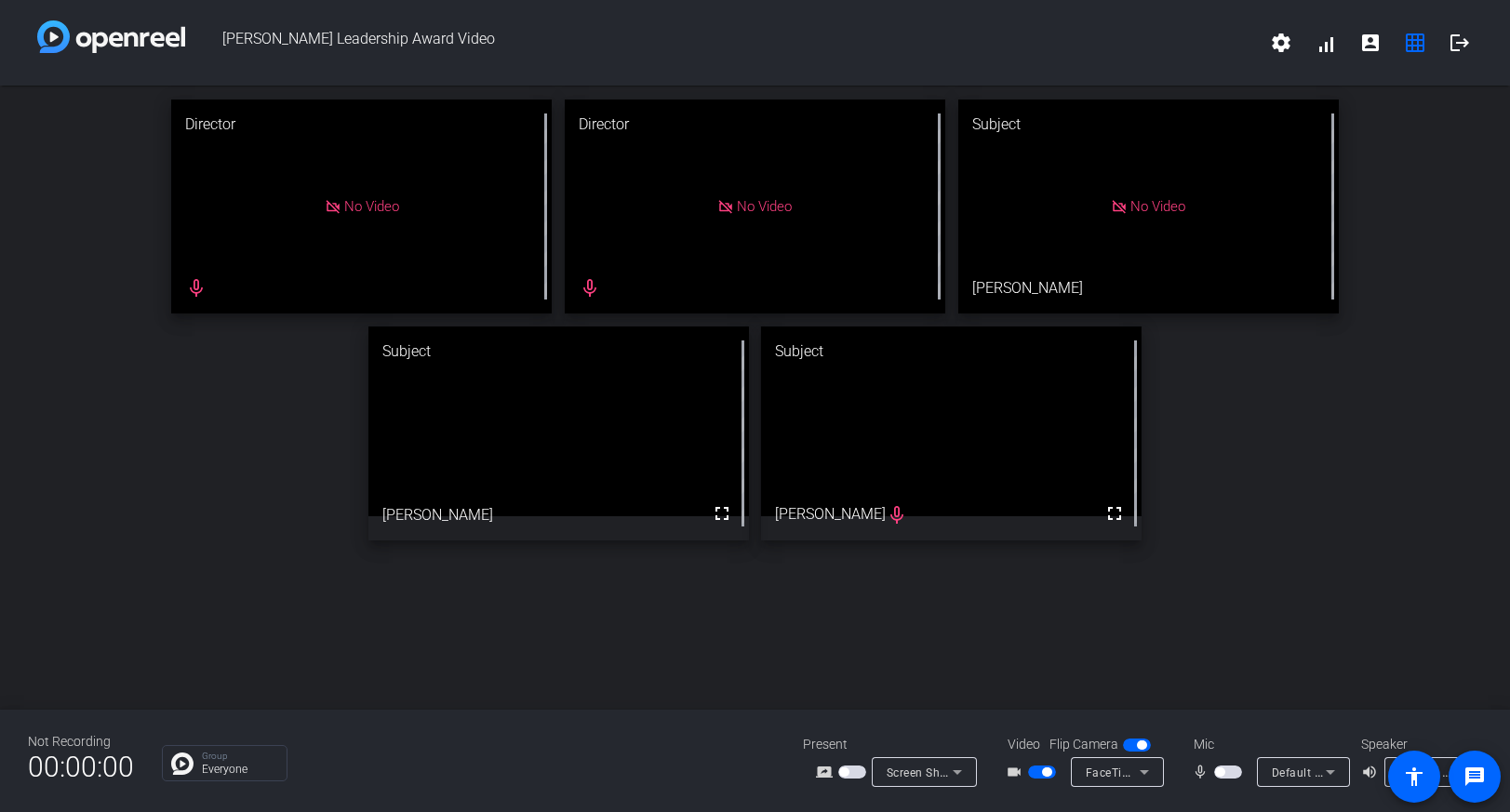
click at [1222, 771] on button "button" at bounding box center [1228, 772] width 28 height 13
click at [1220, 774] on span "button" at bounding box center [1220, 772] width 9 height 9
click at [1231, 771] on span "button" at bounding box center [1233, 772] width 9 height 9
click at [1220, 774] on span "button" at bounding box center [1220, 772] width 9 height 9
click at [1231, 771] on span "button" at bounding box center [1233, 772] width 9 height 9
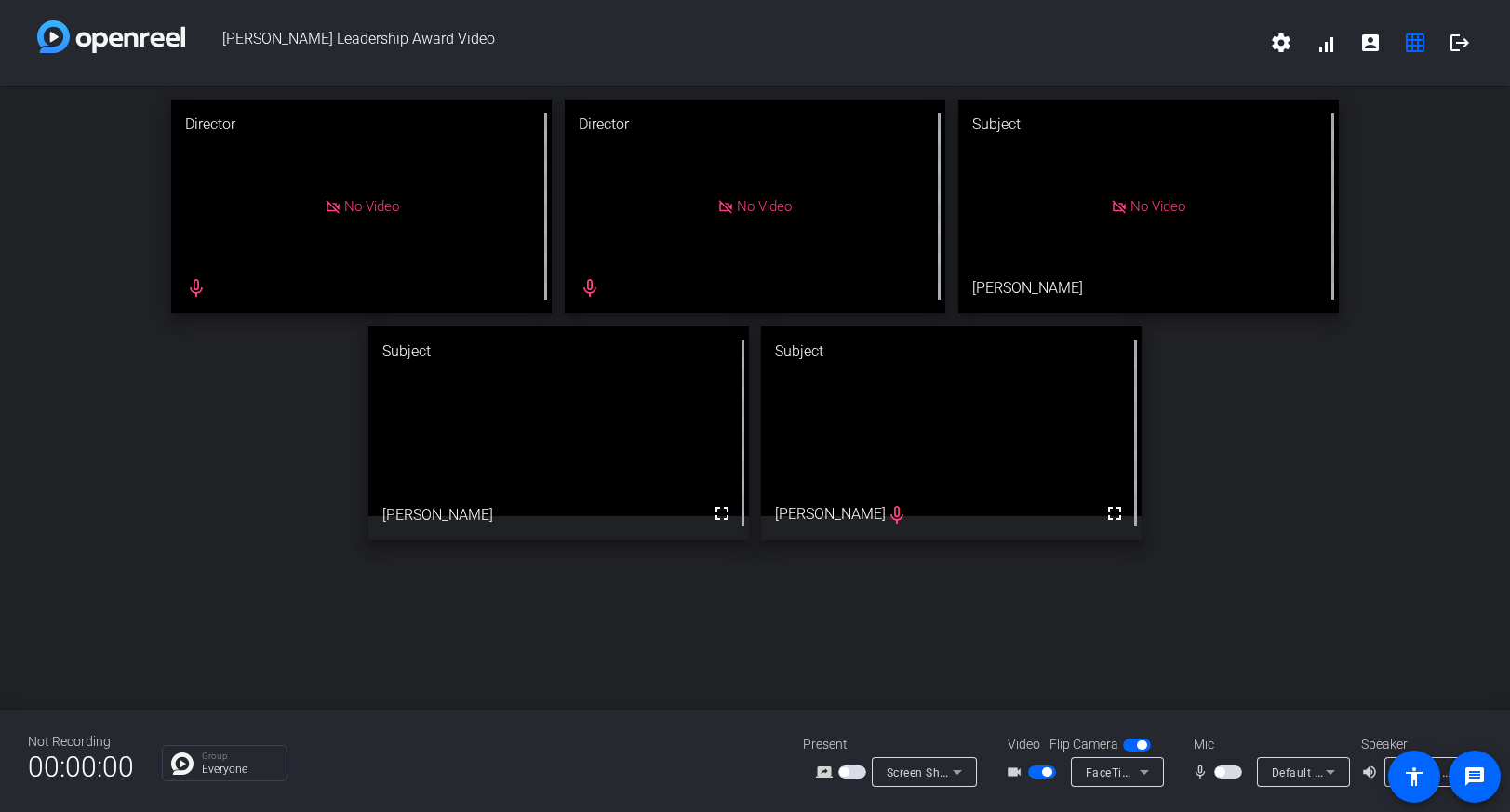
click at [1222, 777] on span "button" at bounding box center [1228, 772] width 28 height 13
click at [1232, 774] on span "button" at bounding box center [1233, 772] width 9 height 9
click at [1220, 770] on span "button" at bounding box center [1220, 772] width 9 height 9
click at [1233, 773] on span "button" at bounding box center [1233, 772] width 9 height 9
click at [1220, 775] on span "button" at bounding box center [1220, 772] width 9 height 9
